Goal: Find specific page/section: Find specific page/section

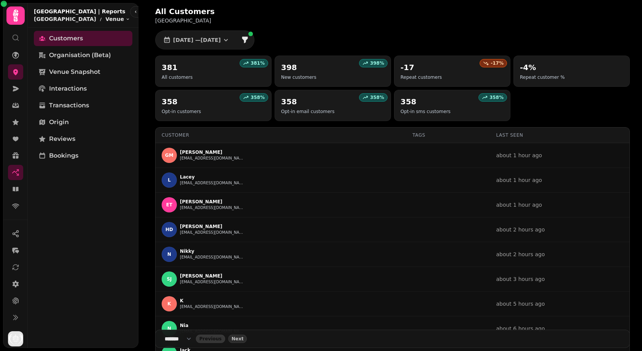
select select "**"
click at [16, 51] on icon at bounding box center [16, 55] width 8 height 8
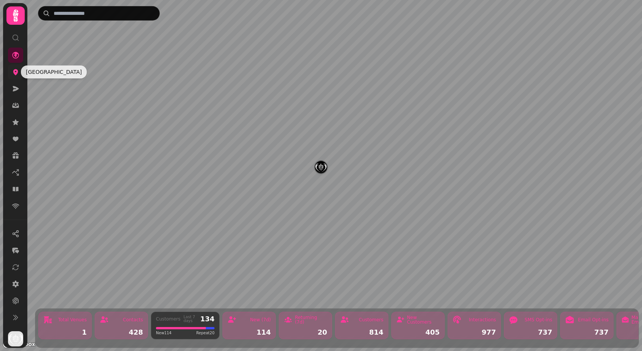
click at [15, 72] on icon at bounding box center [15, 72] width 5 height 6
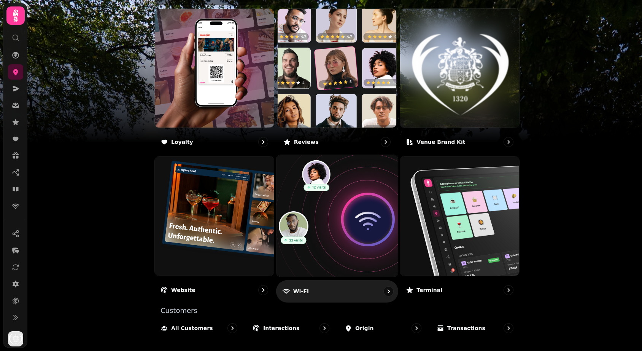
scroll to position [422, 0]
